Goal: Task Accomplishment & Management: Manage account settings

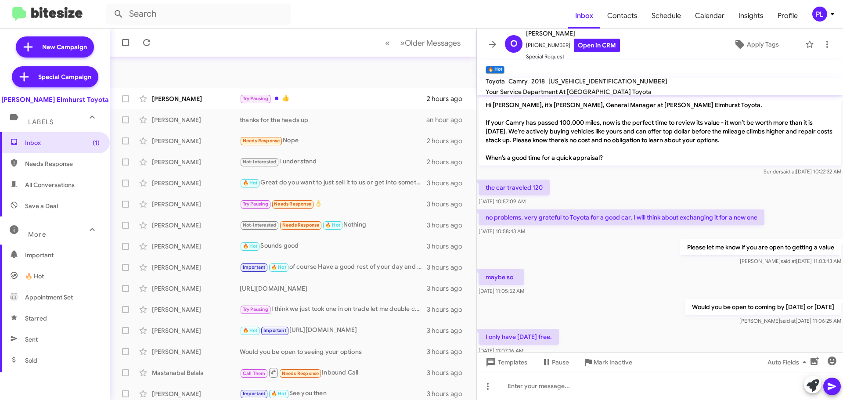
scroll to position [132, 0]
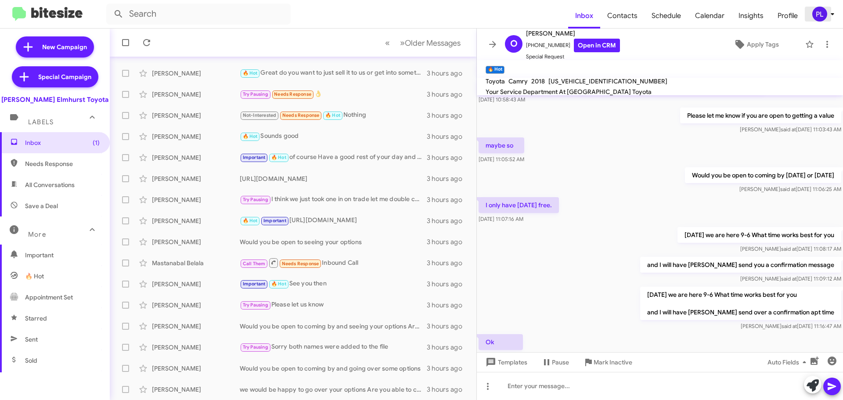
click at [825, 11] on div "PL" at bounding box center [819, 14] width 15 height 15
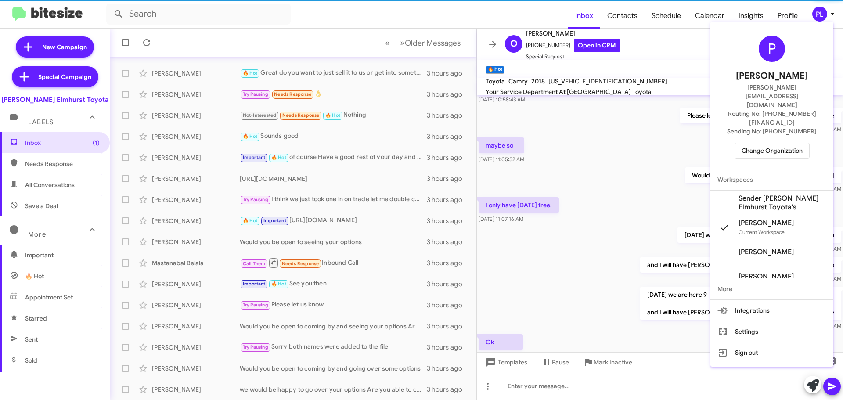
click at [777, 143] on span "Change Organization" at bounding box center [772, 150] width 61 height 15
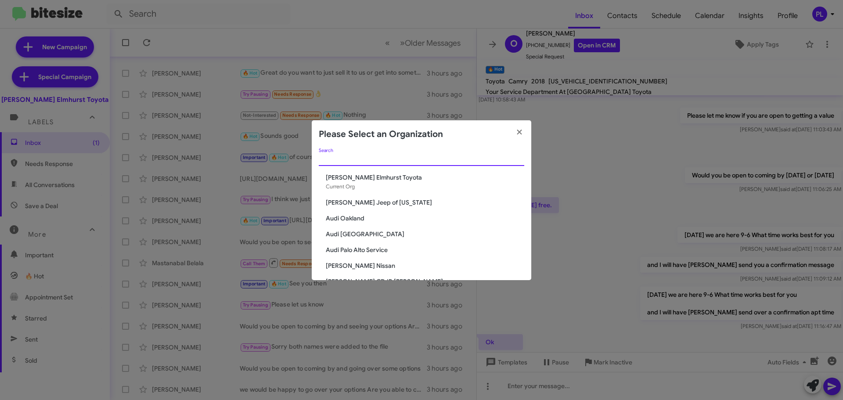
click at [393, 157] on input "Search" at bounding box center [421, 159] width 205 height 7
click at [339, 157] on input "Search" at bounding box center [421, 159] width 205 height 7
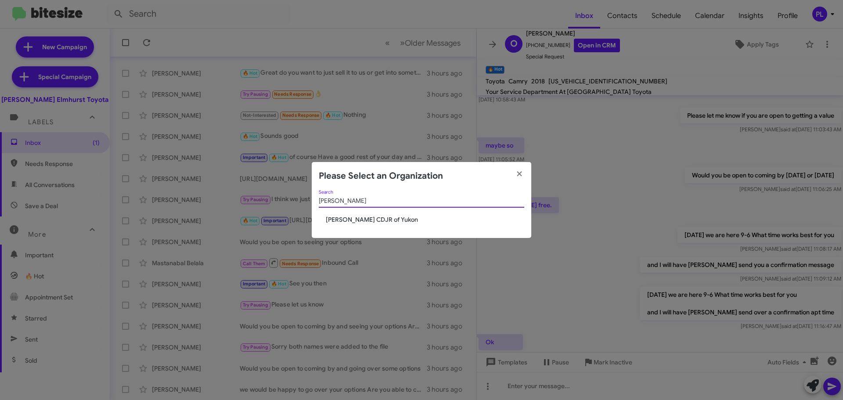
type input "[PERSON_NAME]"
click at [364, 219] on span "[PERSON_NAME] CDJR of Yukon" at bounding box center [425, 219] width 198 height 9
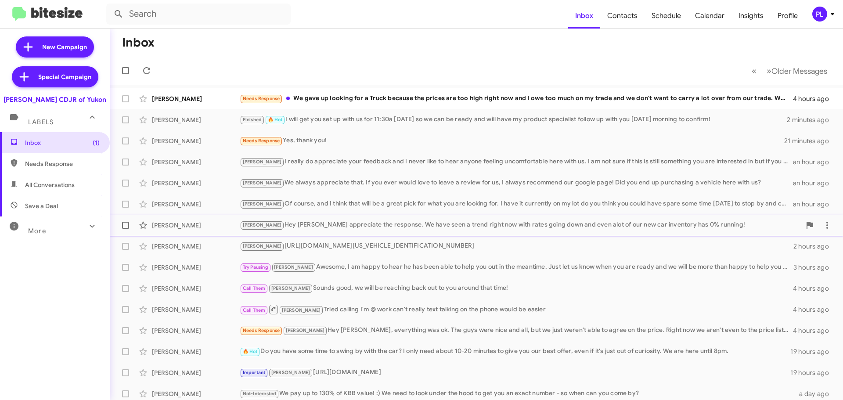
scroll to position [44, 0]
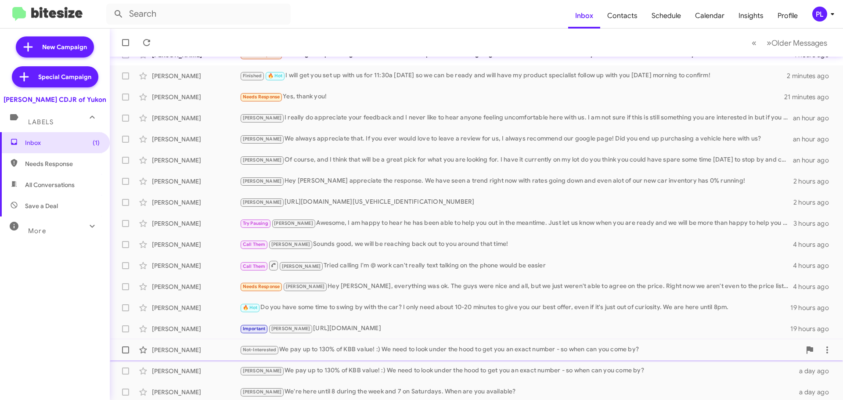
click at [388, 350] on div "Not-Interested We pay up to 130% of KBB value! :) We need to look under the hoo…" at bounding box center [520, 350] width 561 height 10
